Goal: Task Accomplishment & Management: Use online tool/utility

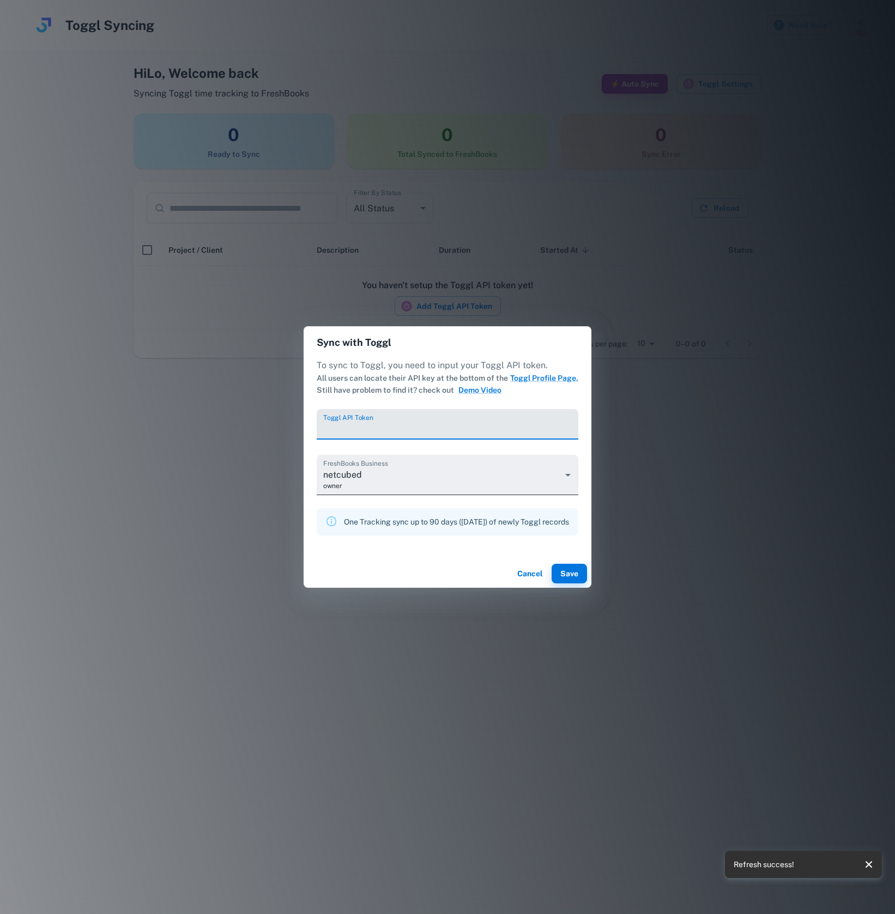
click at [571, 476] on body "**********" at bounding box center [447, 457] width 895 height 914
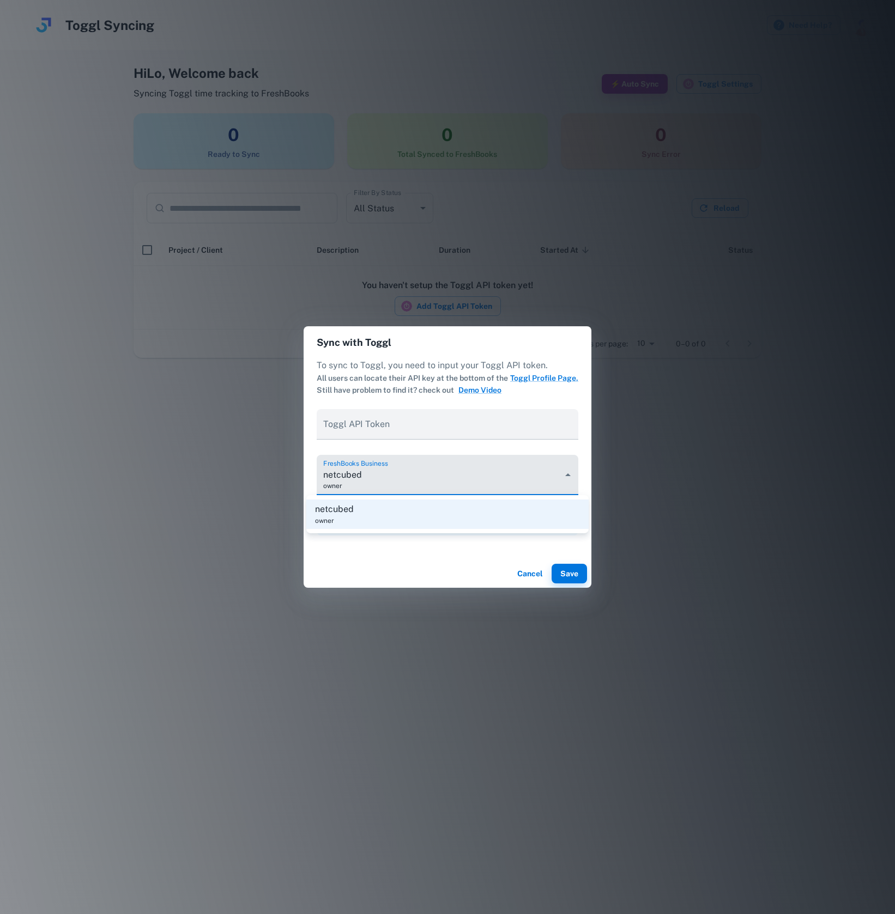
click at [535, 574] on div at bounding box center [447, 457] width 895 height 914
click at [536, 571] on button "Cancel" at bounding box center [529, 574] width 35 height 20
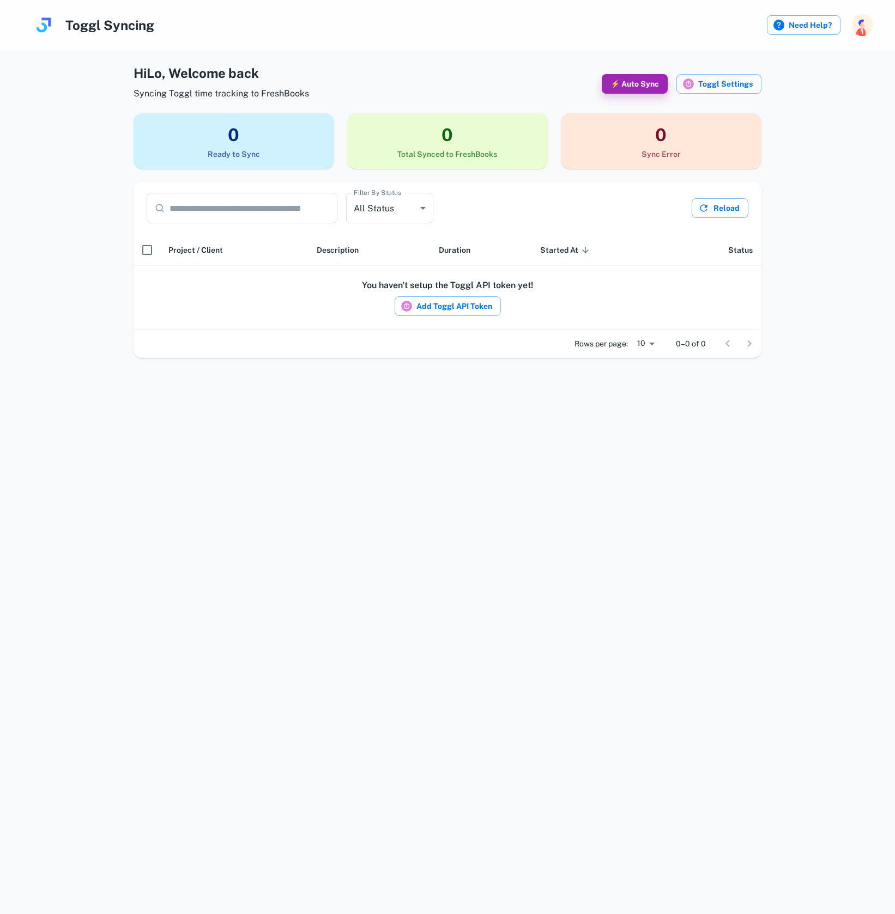
click at [865, 26] on img "button" at bounding box center [862, 25] width 22 height 22
click at [812, 95] on li "Logout" at bounding box center [822, 93] width 100 height 19
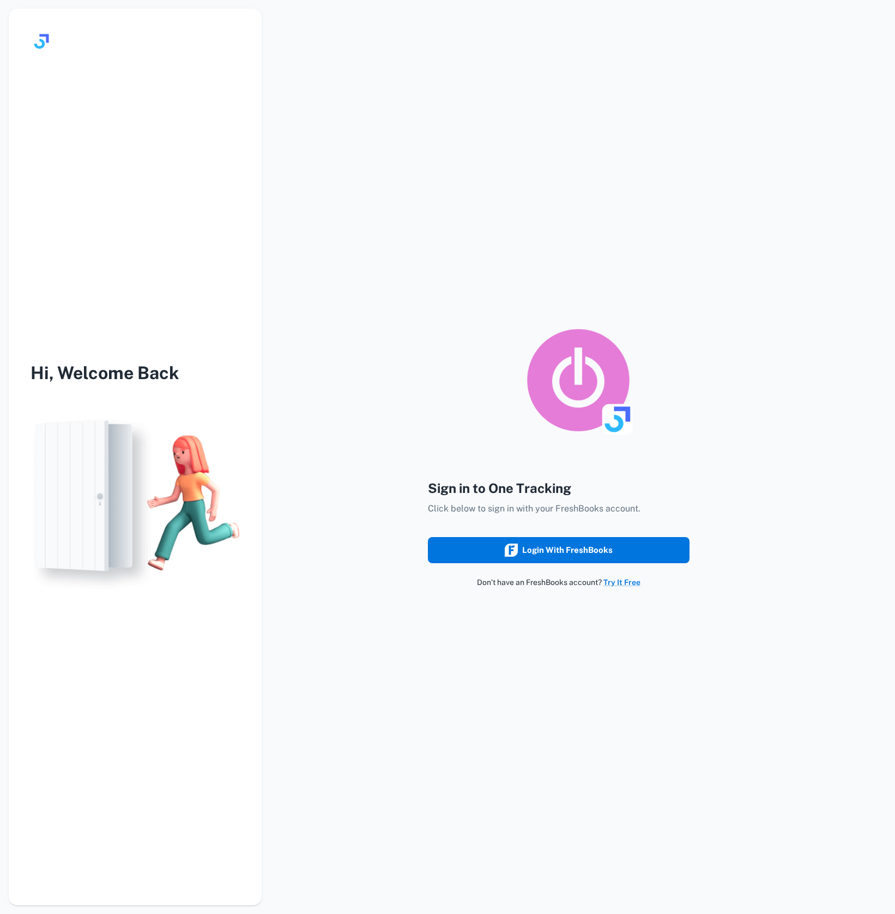
click at [583, 550] on div "Login with FreshBooks" at bounding box center [559, 550] width 108 height 14
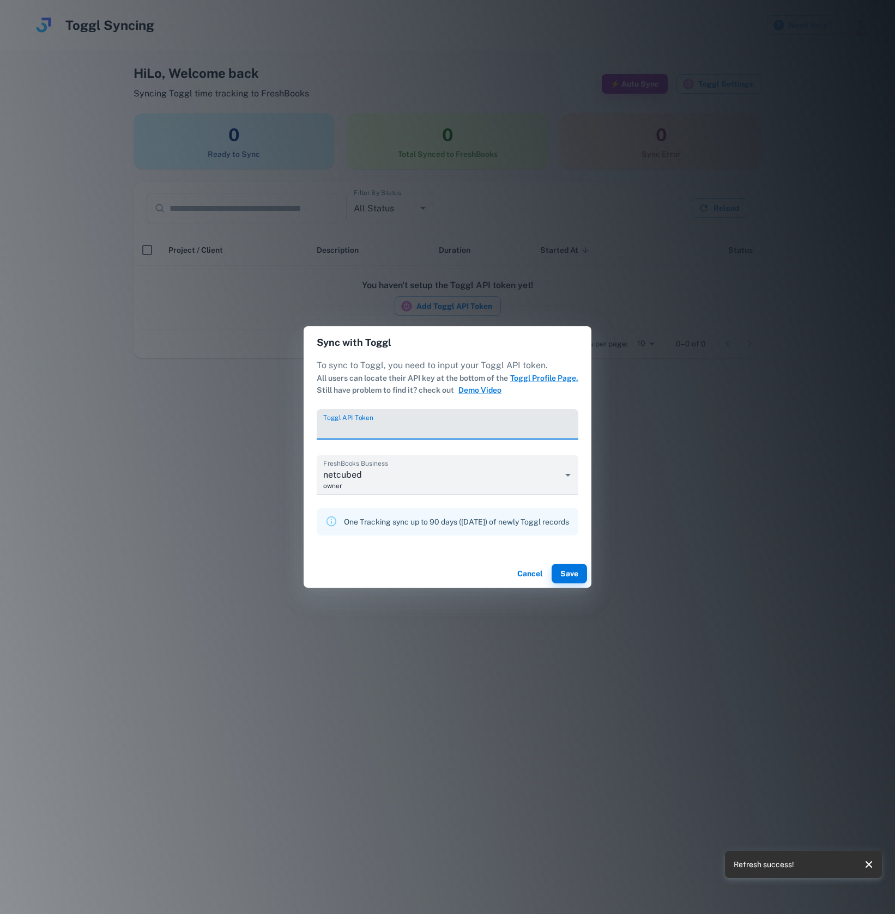
click at [542, 573] on button "Cancel" at bounding box center [529, 574] width 35 height 20
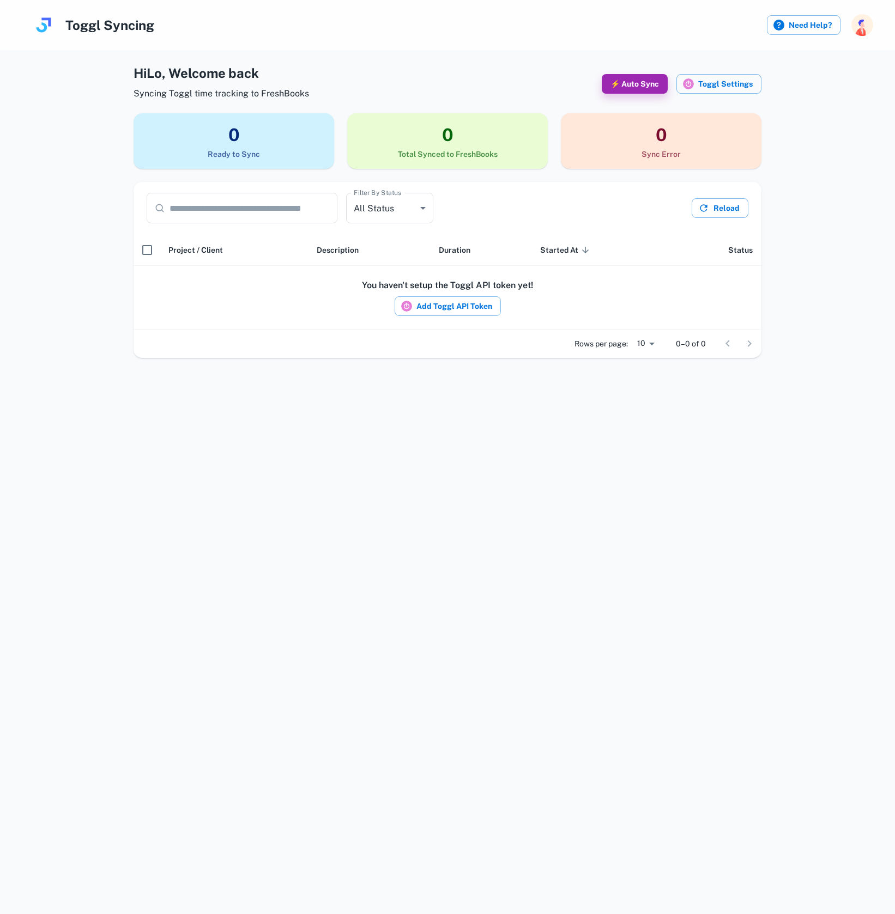
click at [866, 26] on img "button" at bounding box center [862, 25] width 22 height 22
click at [792, 96] on li "Logout" at bounding box center [822, 93] width 100 height 19
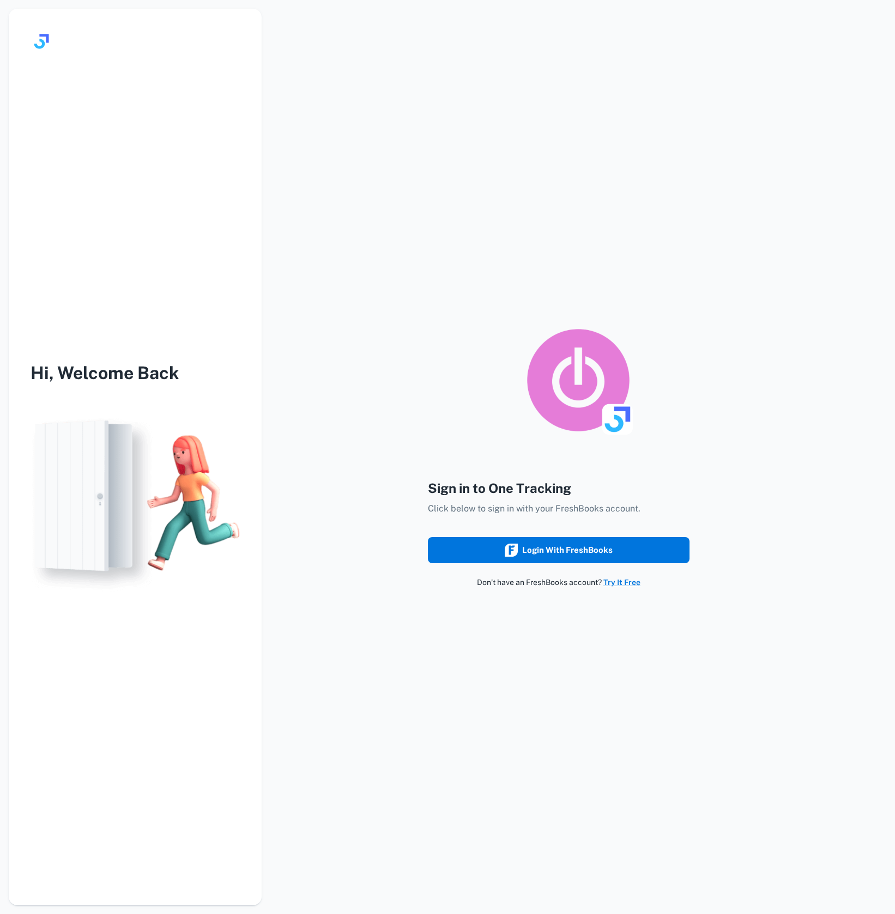
click at [561, 549] on div "Login with FreshBooks" at bounding box center [559, 550] width 108 height 14
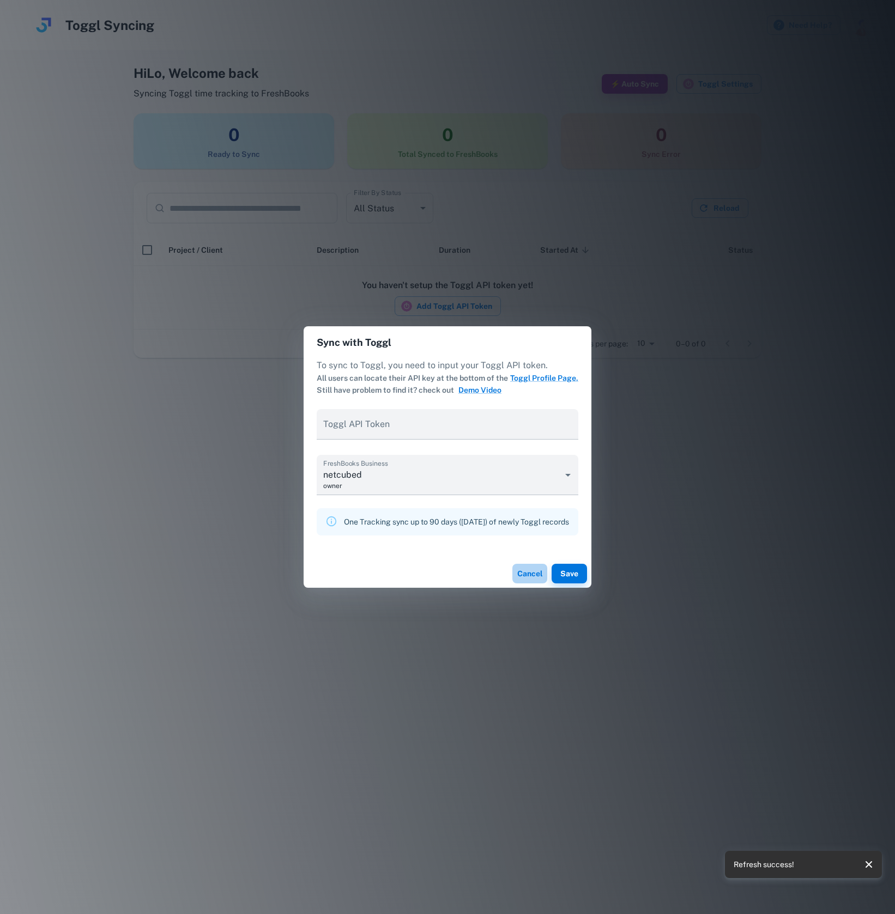
click at [538, 570] on button "Cancel" at bounding box center [529, 574] width 35 height 20
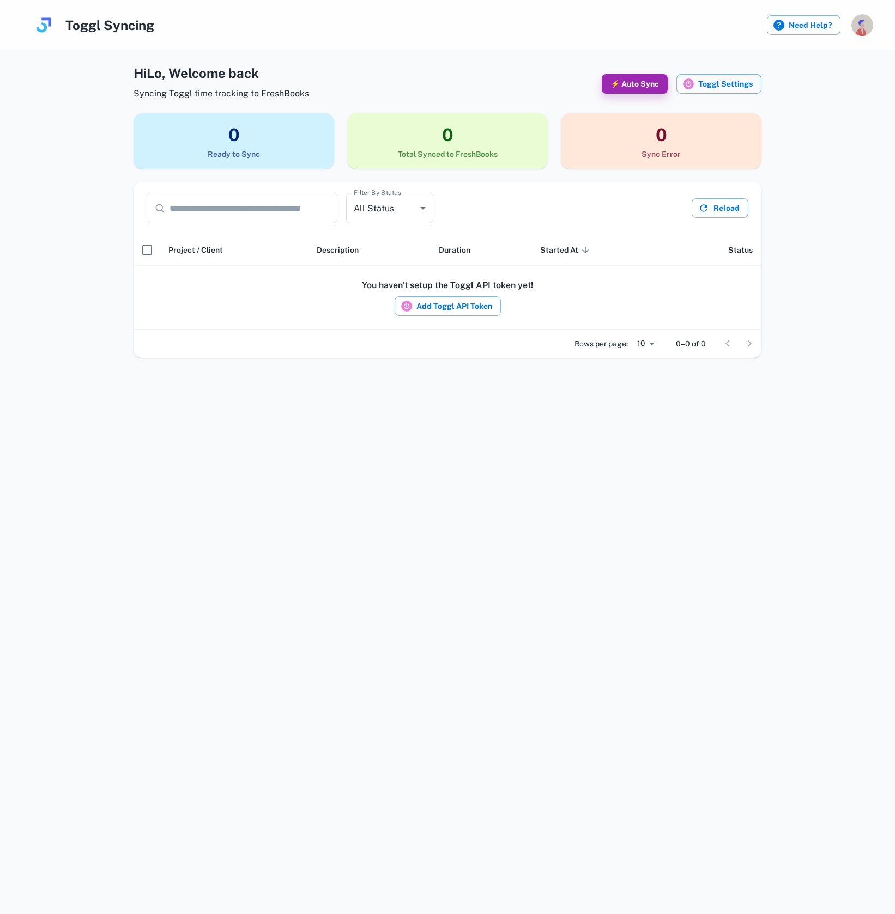
click at [862, 25] on img "button" at bounding box center [862, 25] width 22 height 22
click at [795, 98] on li "Logout" at bounding box center [822, 93] width 100 height 19
